Goal: Task Accomplishment & Management: Complete application form

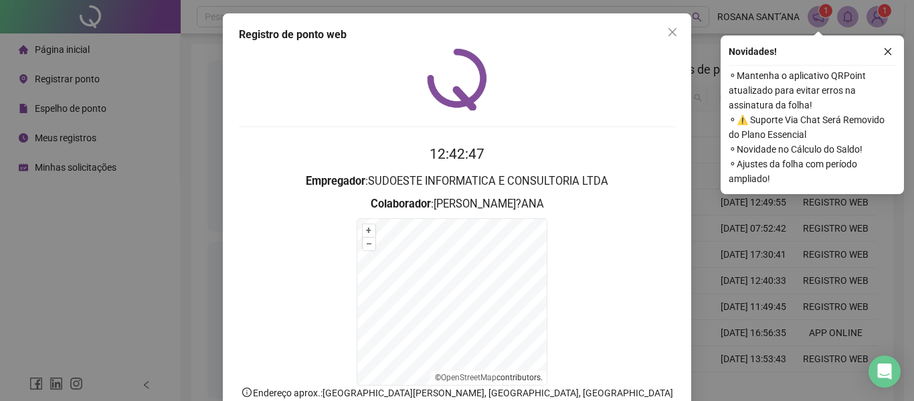
scroll to position [67, 0]
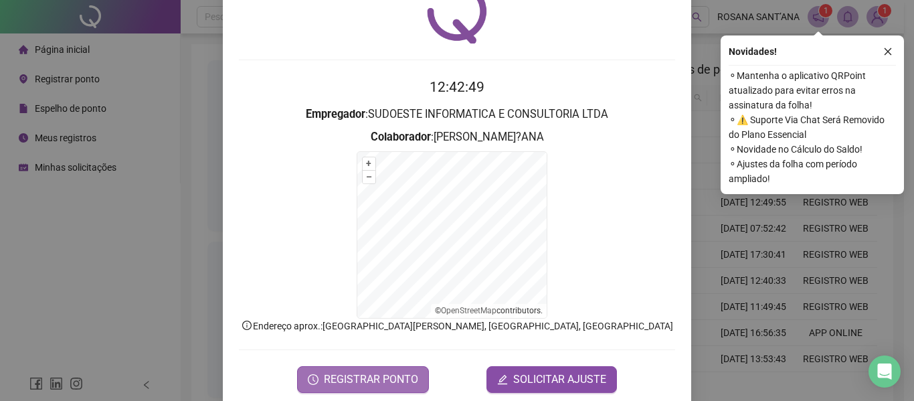
click at [362, 381] on span "REGISTRAR PONTO" at bounding box center [371, 379] width 94 height 16
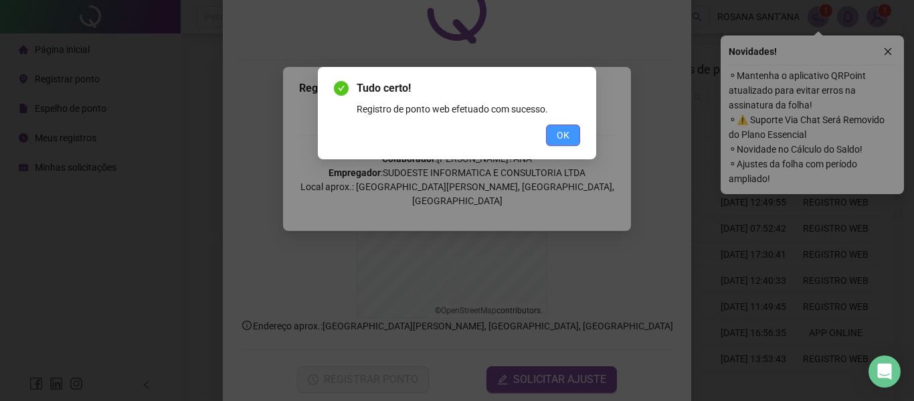
click at [560, 129] on span "OK" at bounding box center [563, 135] width 13 height 15
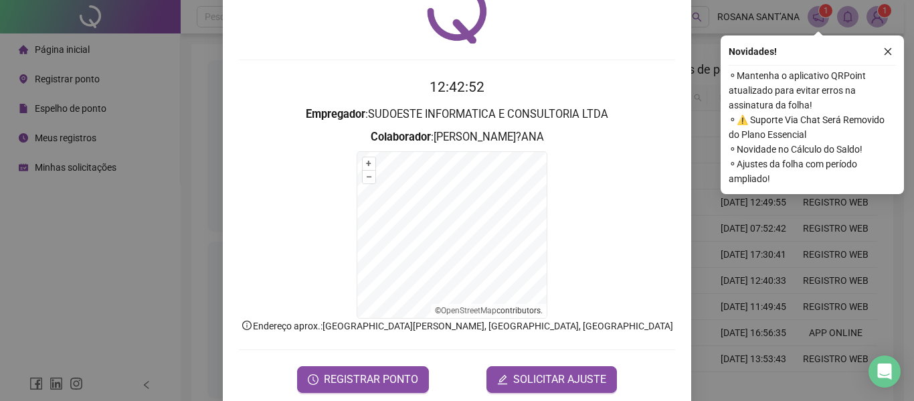
scroll to position [0, 0]
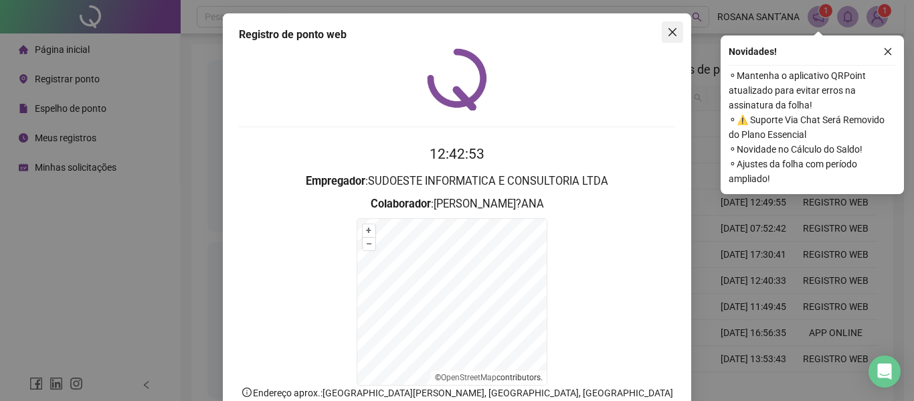
click at [667, 30] on icon "close" at bounding box center [672, 32] width 11 height 11
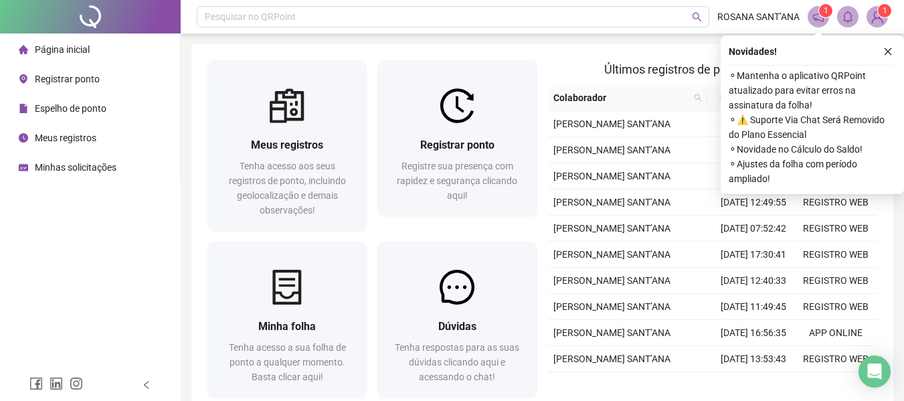
click at [75, 75] on span "Registrar ponto" at bounding box center [67, 79] width 65 height 11
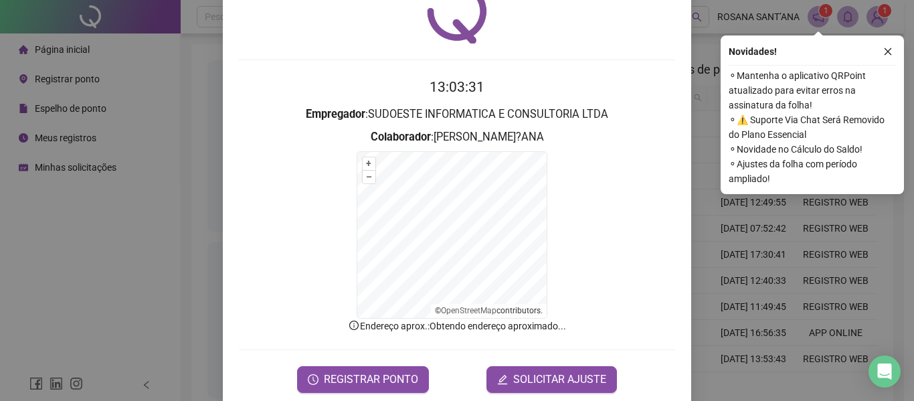
scroll to position [88, 0]
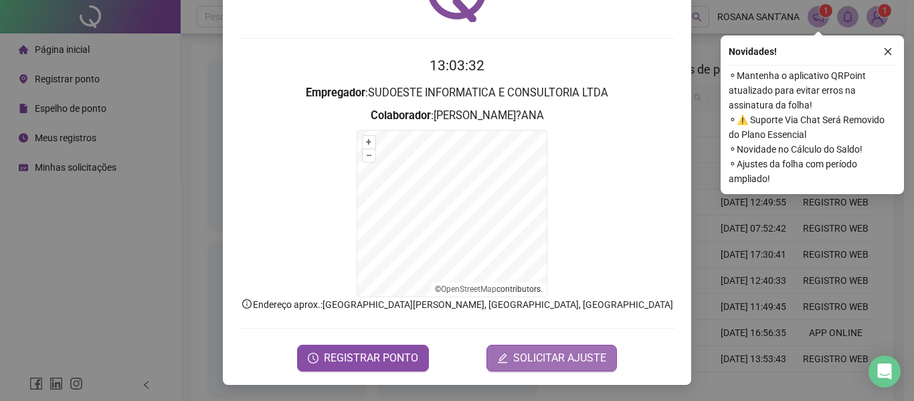
click at [584, 362] on span "SOLICITAR AJUSTE" at bounding box center [559, 358] width 93 height 16
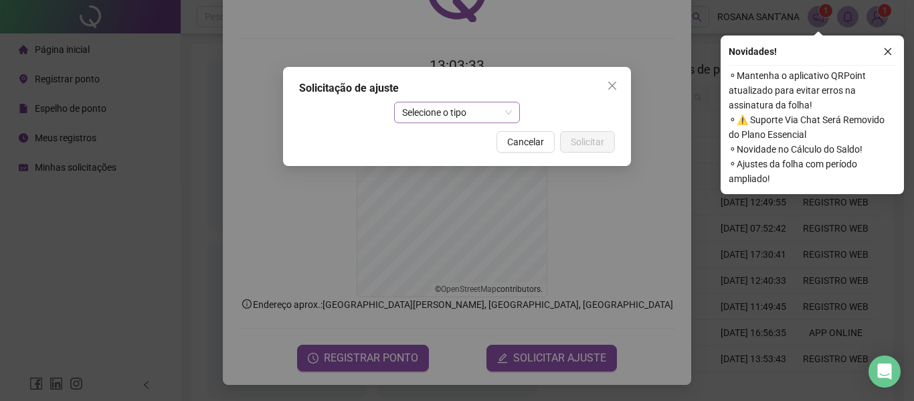
click at [493, 118] on span "Selecione o tipo" at bounding box center [457, 112] width 110 height 20
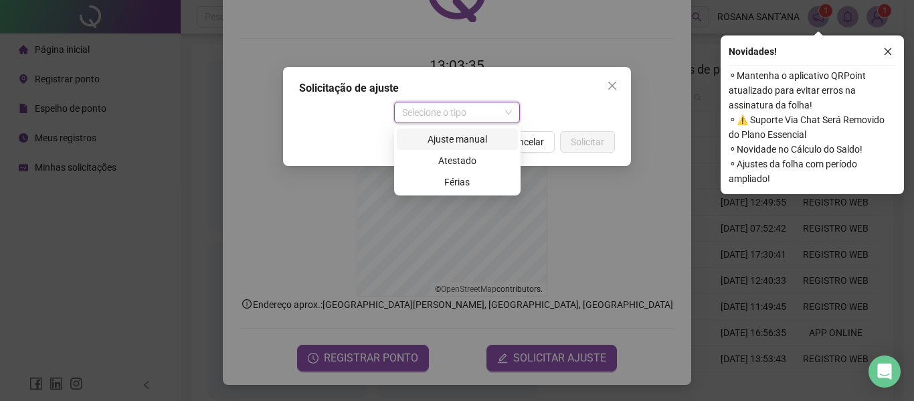
click at [465, 137] on div "Ajuste manual" at bounding box center [457, 139] width 105 height 15
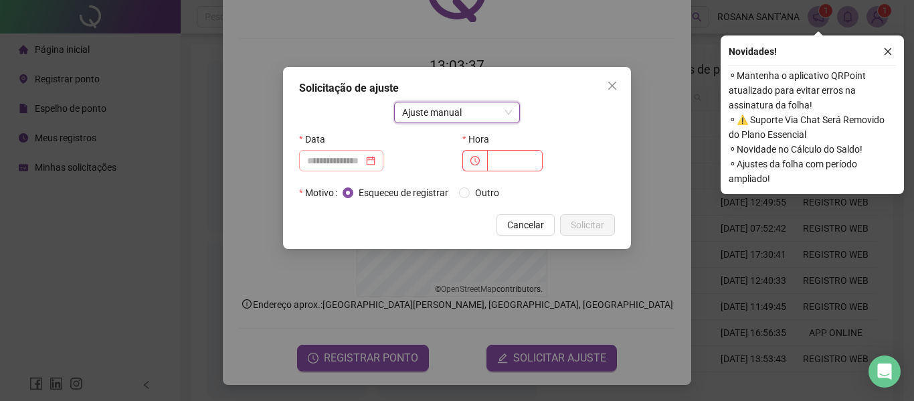
click at [376, 157] on div at bounding box center [341, 160] width 68 height 15
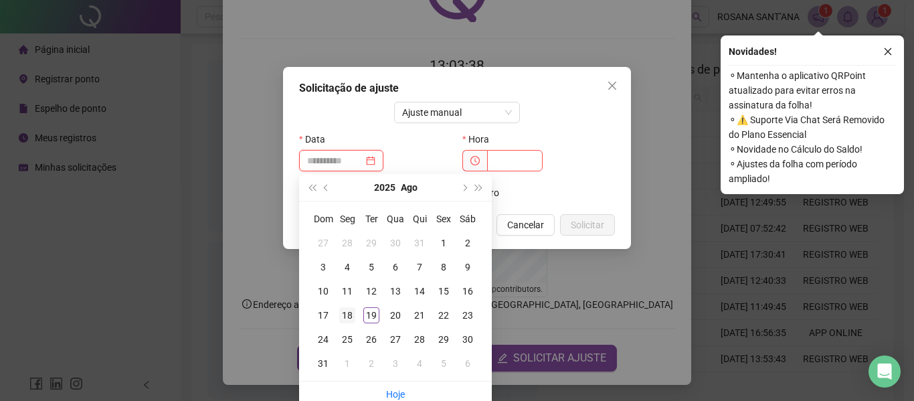
type input "**********"
click at [342, 315] on div "18" at bounding box center [347, 315] width 16 height 16
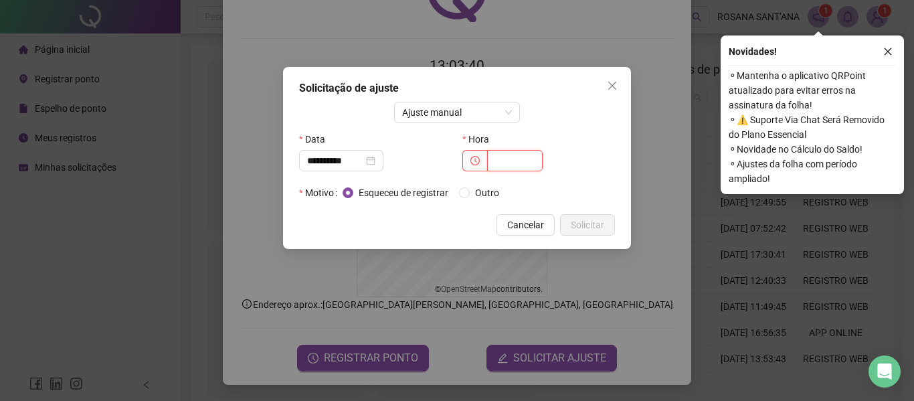
click at [511, 159] on input "text" at bounding box center [515, 160] width 56 height 21
type input "*****"
click at [586, 230] on span "Solicitar" at bounding box center [587, 225] width 33 height 15
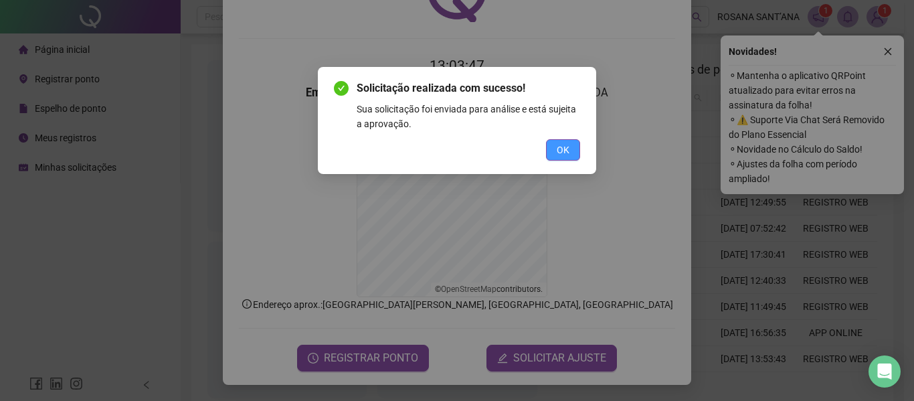
click at [562, 143] on span "OK" at bounding box center [563, 150] width 13 height 15
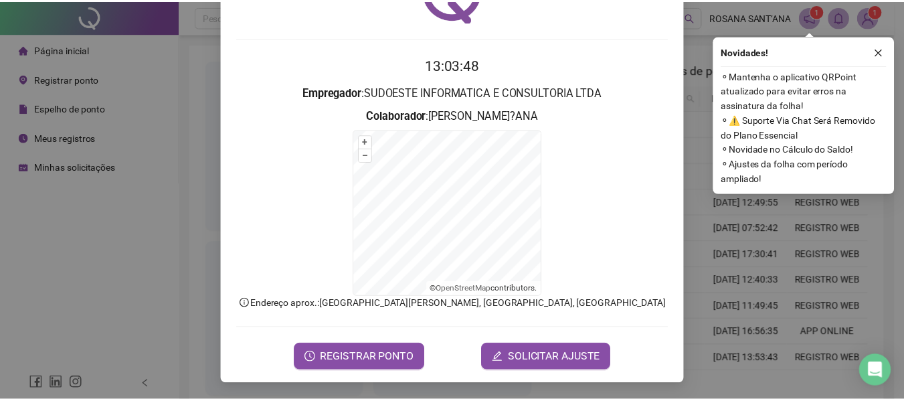
scroll to position [0, 0]
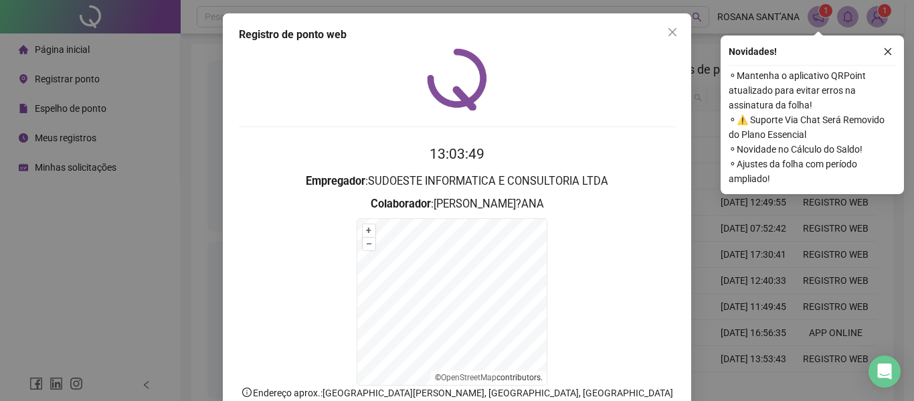
click at [673, 31] on icon "close" at bounding box center [672, 32] width 11 height 11
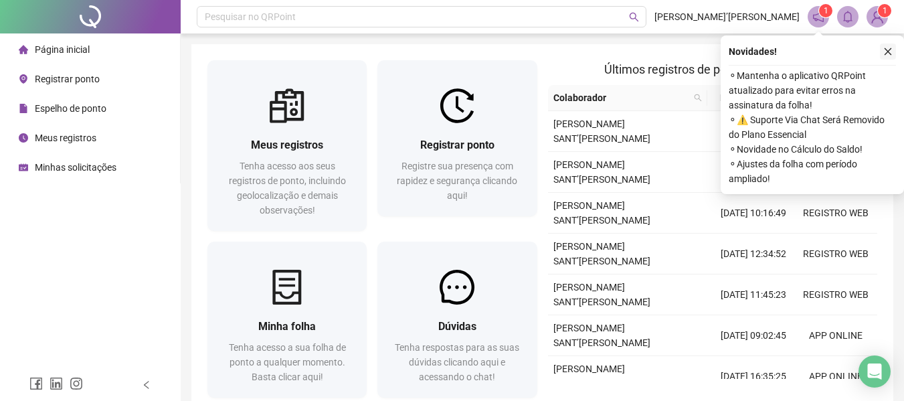
click at [887, 51] on icon "close" at bounding box center [888, 51] width 9 height 9
